Goal: Check status: Check status

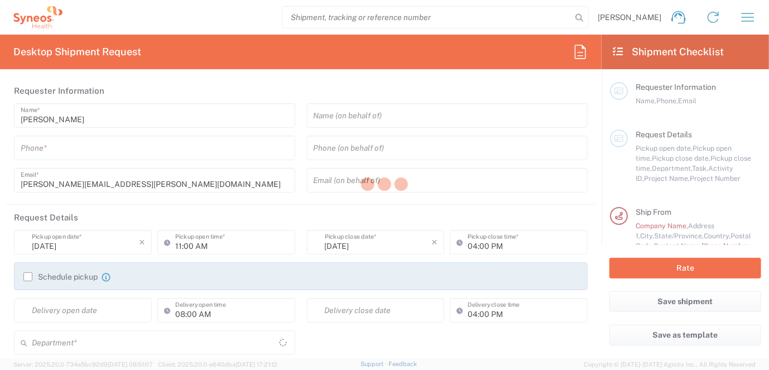
type input "[US_STATE]"
type input "[GEOGRAPHIC_DATA]"
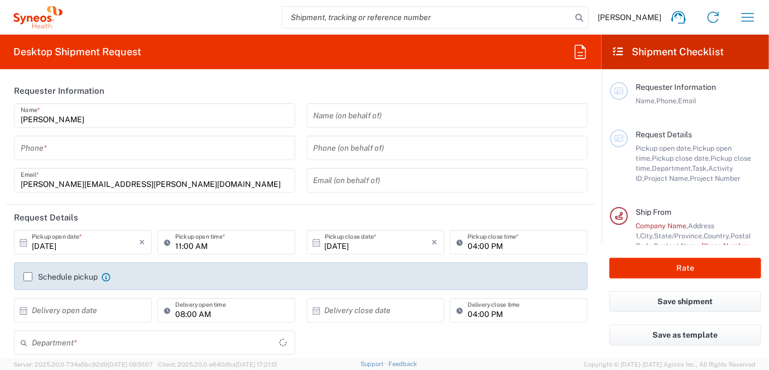
scroll to position [93, 0]
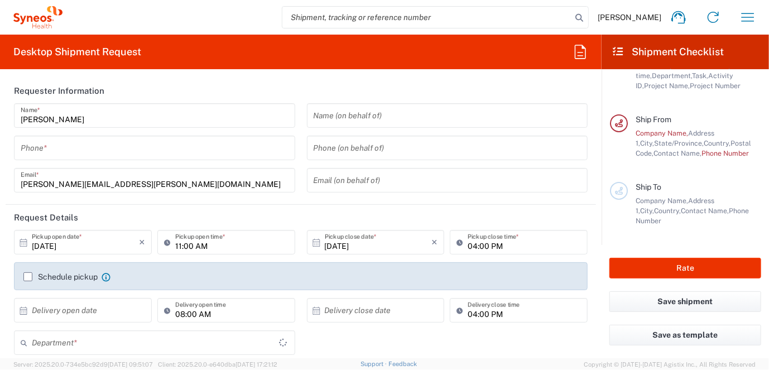
type input "Syneos Health Medical Communic"
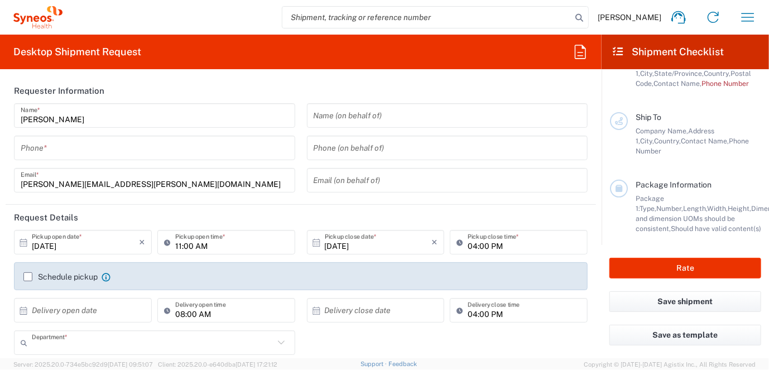
type input "6161"
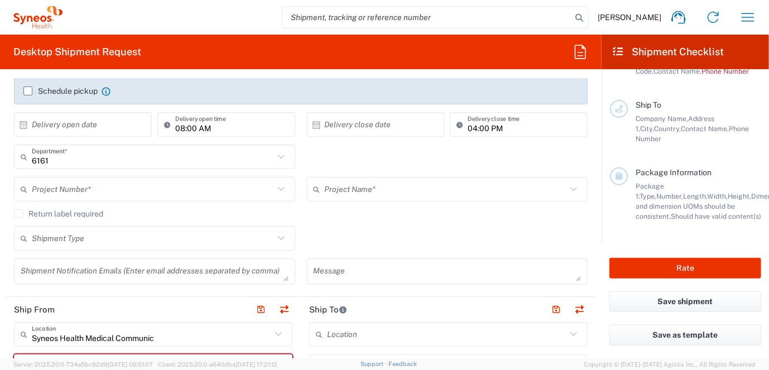
scroll to position [279, 0]
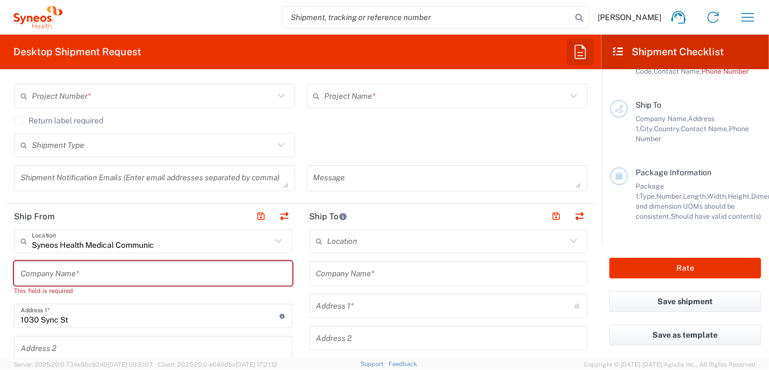
click at [581, 52] on icon "button" at bounding box center [580, 52] width 11 height 14
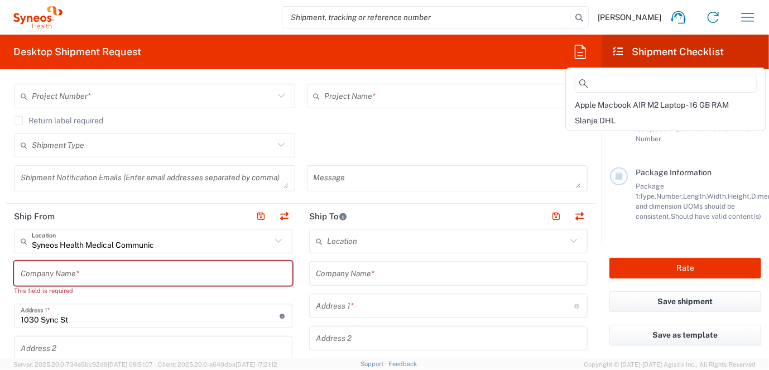
click at [611, 212] on agx-form-checklist-section "Package Information Package 1: Type, Number, Length, Width, Height, Dimension, …" at bounding box center [685, 194] width 151 height 54
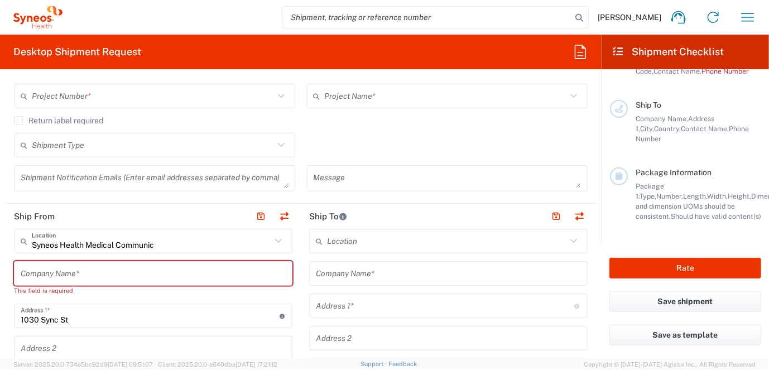
scroll to position [186, 0]
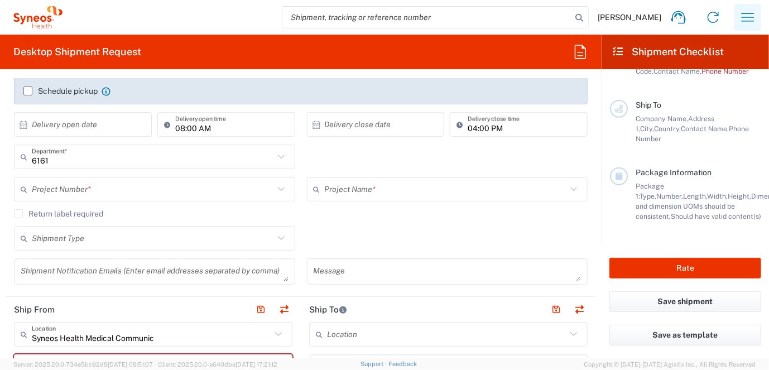
click at [750, 17] on icon "button" at bounding box center [748, 17] width 13 height 8
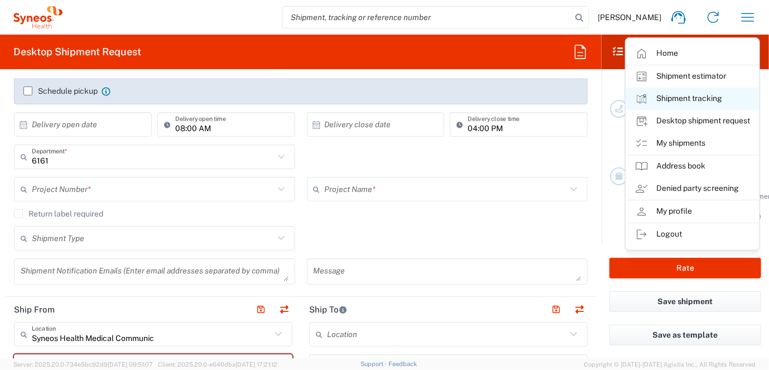
click at [694, 97] on link "Shipment tracking" at bounding box center [692, 99] width 133 height 22
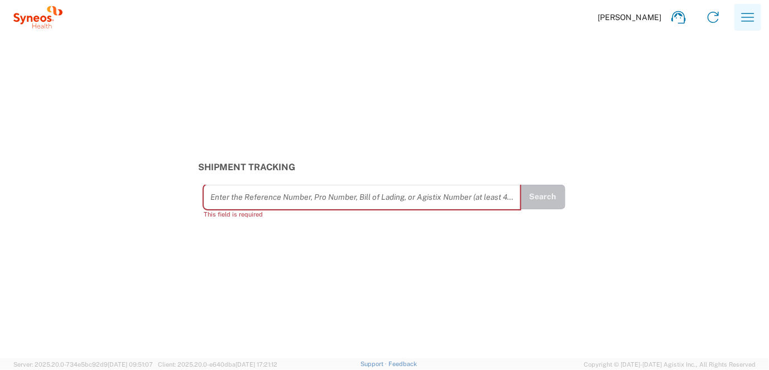
click at [750, 20] on icon "button" at bounding box center [748, 17] width 18 height 18
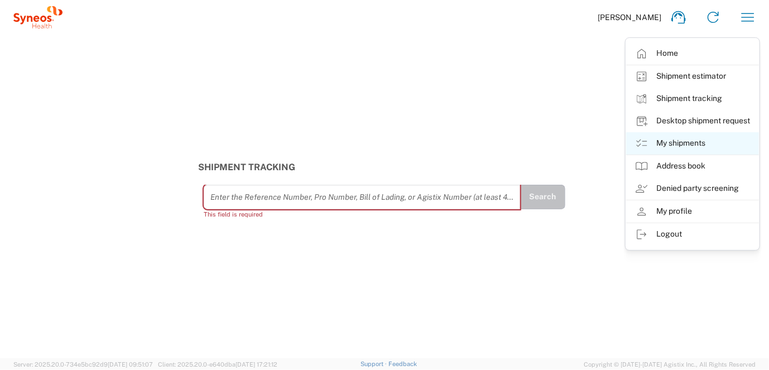
click at [684, 148] on link "My shipments" at bounding box center [692, 143] width 133 height 22
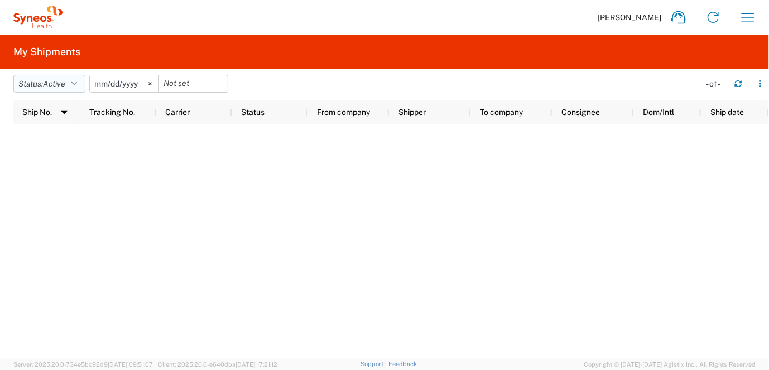
click at [74, 83] on icon "button" at bounding box center [74, 84] width 6 height 8
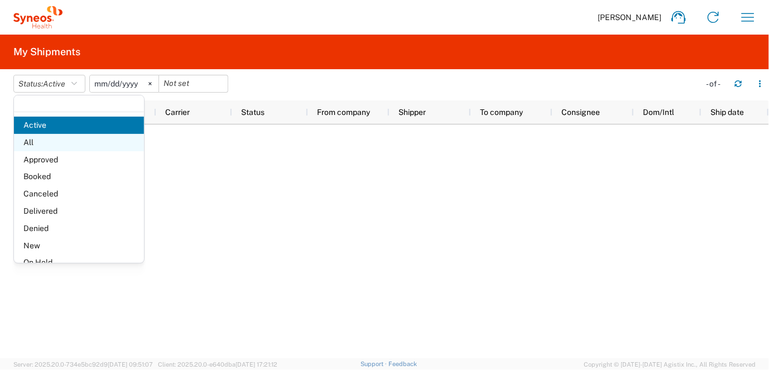
click at [64, 143] on span "All" at bounding box center [79, 142] width 130 height 17
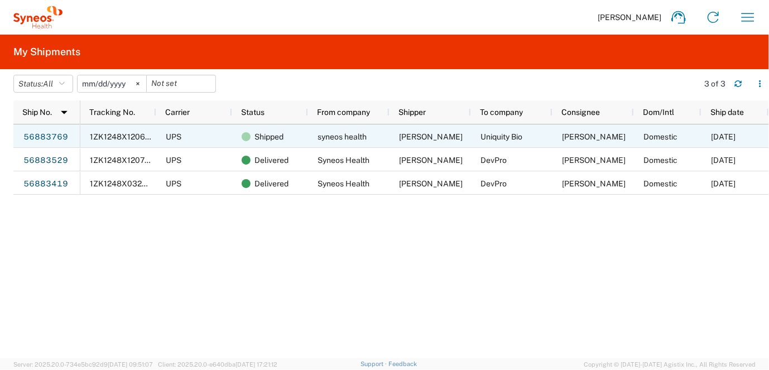
click at [334, 139] on span "syneos health" at bounding box center [341, 136] width 49 height 9
click at [126, 137] on span "1ZK1248X1206840845" at bounding box center [132, 136] width 85 height 9
click at [92, 139] on span "1ZK1248X1206840845" at bounding box center [132, 136] width 85 height 9
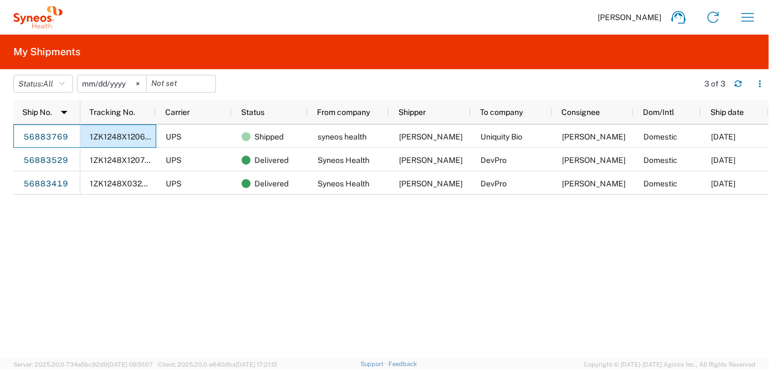
click at [114, 134] on span "1ZK1248X1206840845" at bounding box center [132, 136] width 85 height 9
drag, startPoint x: 94, startPoint y: 138, endPoint x: 69, endPoint y: 247, distance: 111.0
click at [69, 247] on div "56883769 56883529 56883419 1ZK1248X1206840845 UPS Shipped syneos health Donna W…" at bounding box center [391, 241] width 756 height 234
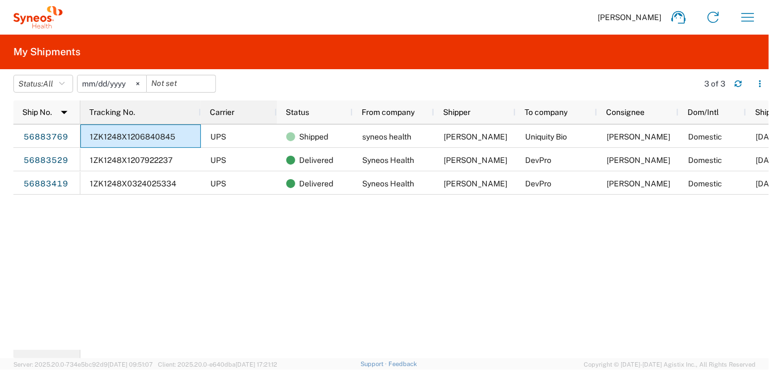
drag, startPoint x: 156, startPoint y: 114, endPoint x: 201, endPoint y: 121, distance: 45.1
click at [201, 121] on div "Tracking No. Carrier Status From company Shipper To company Consignee Dom/Intl …" at bounding box center [446, 111] width 733 height 23
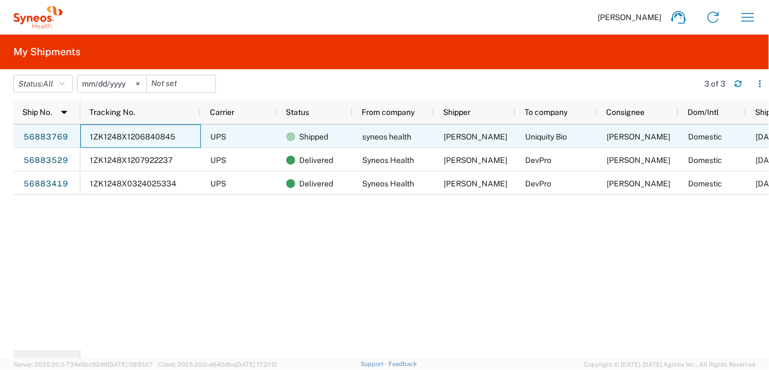
drag, startPoint x: 176, startPoint y: 137, endPoint x: 96, endPoint y: 141, distance: 80.5
click at [96, 141] on div "1ZK1248X1206840845" at bounding box center [140, 135] width 121 height 23
click at [59, 132] on link "56883769" at bounding box center [46, 137] width 46 height 18
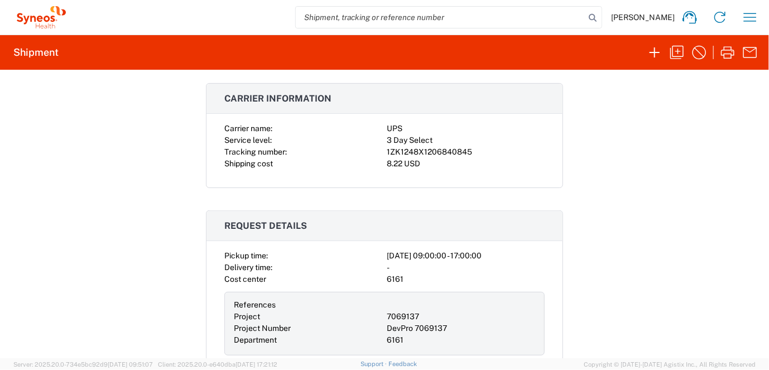
scroll to position [199, 0]
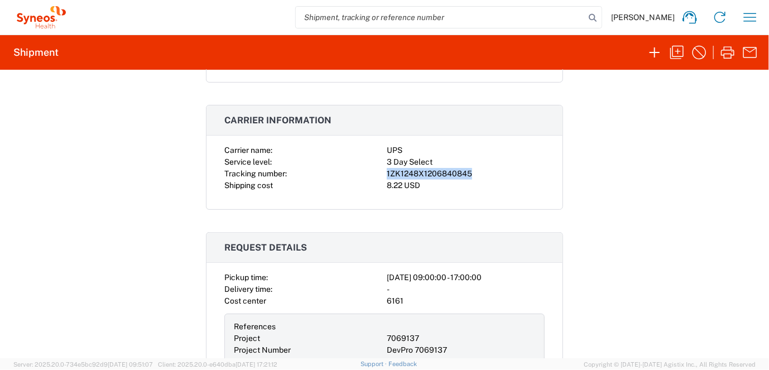
drag, startPoint x: 467, startPoint y: 173, endPoint x: 382, endPoint y: 168, distance: 85.0
click at [387, 168] on div "1ZK1248X1206840845" at bounding box center [466, 174] width 158 height 12
click at [581, 227] on div "Shipment 56883769 Google Maps Documents Account Print Shipment Details Shipping…" at bounding box center [384, 214] width 769 height 288
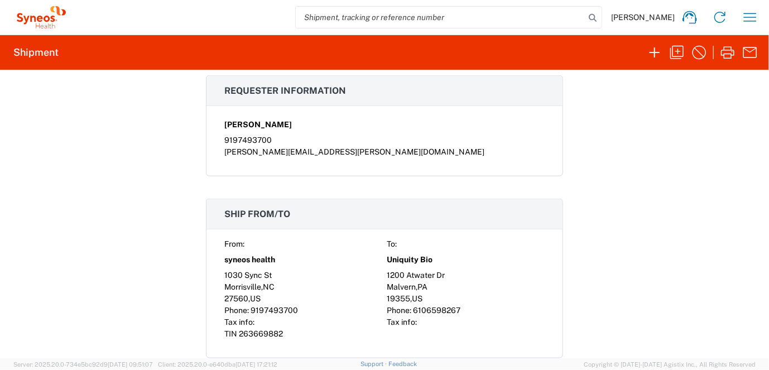
scroll to position [558, 0]
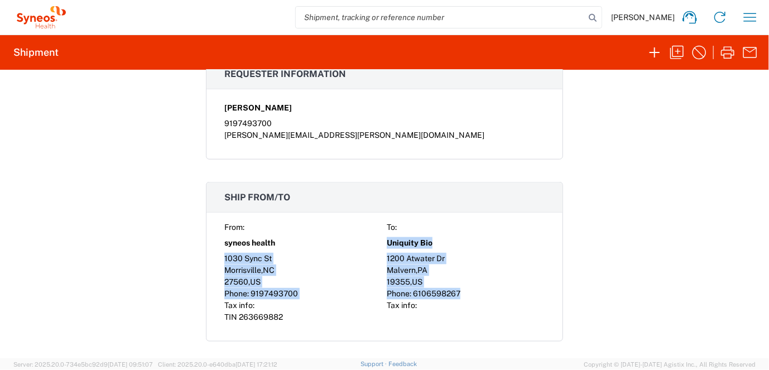
drag, startPoint x: 456, startPoint y: 293, endPoint x: 384, endPoint y: 241, distance: 89.2
click at [384, 241] on div "From: To: syneos health Uniquity Bio 1030 Sync St 1200 Atwater Dr Morrisville ,…" at bounding box center [384, 273] width 320 height 102
click at [387, 243] on span "Uniquity Bio" at bounding box center [410, 243] width 46 height 12
click at [387, 239] on span "Uniquity Bio" at bounding box center [410, 243] width 46 height 12
drag, startPoint x: 382, startPoint y: 239, endPoint x: 458, endPoint y: 290, distance: 90.8
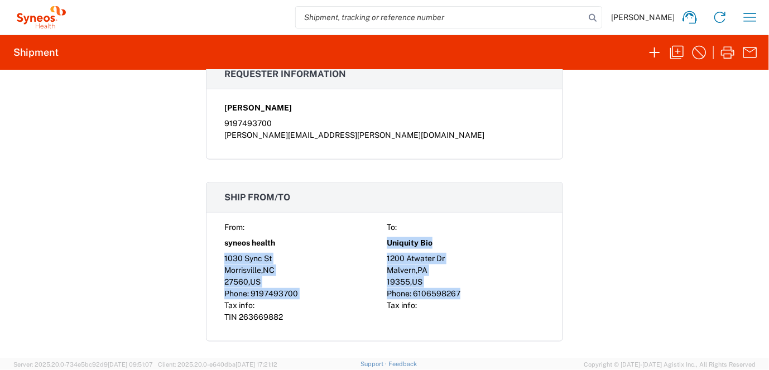
click at [458, 290] on div "From: To: syneos health Uniquity Bio 1030 Sync St 1200 Atwater Dr Morrisville ,…" at bounding box center [384, 273] width 320 height 102
click at [406, 247] on div "Uniquity Bio" at bounding box center [466, 243] width 158 height 20
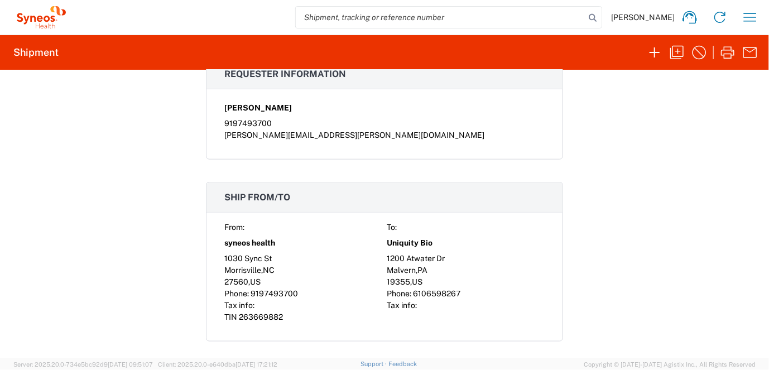
click at [379, 237] on div "From: To: syneos health Uniquity Bio 1030 Sync St 1200 Atwater Dr Morrisville ,…" at bounding box center [384, 273] width 320 height 102
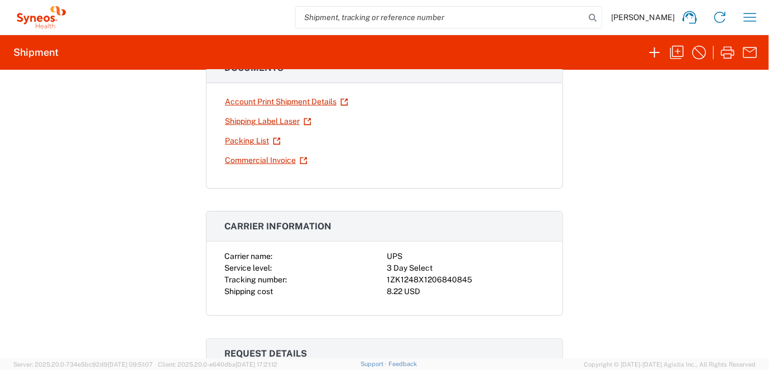
scroll to position [186, 0]
